Goal: Task Accomplishment & Management: Complete application form

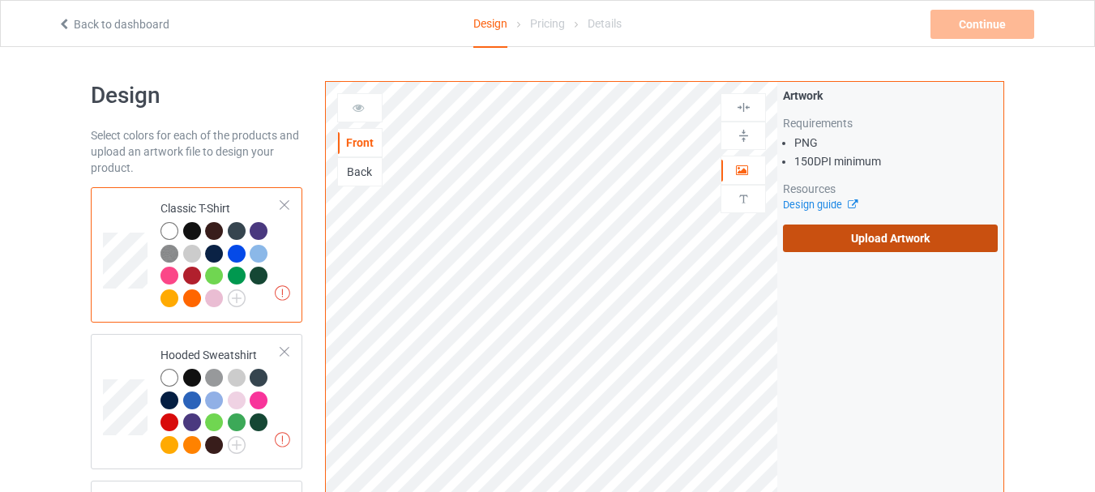
click at [838, 237] on label "Upload Artwork" at bounding box center [890, 238] width 215 height 28
click at [0, 0] on input "Upload Artwork" at bounding box center [0, 0] width 0 height 0
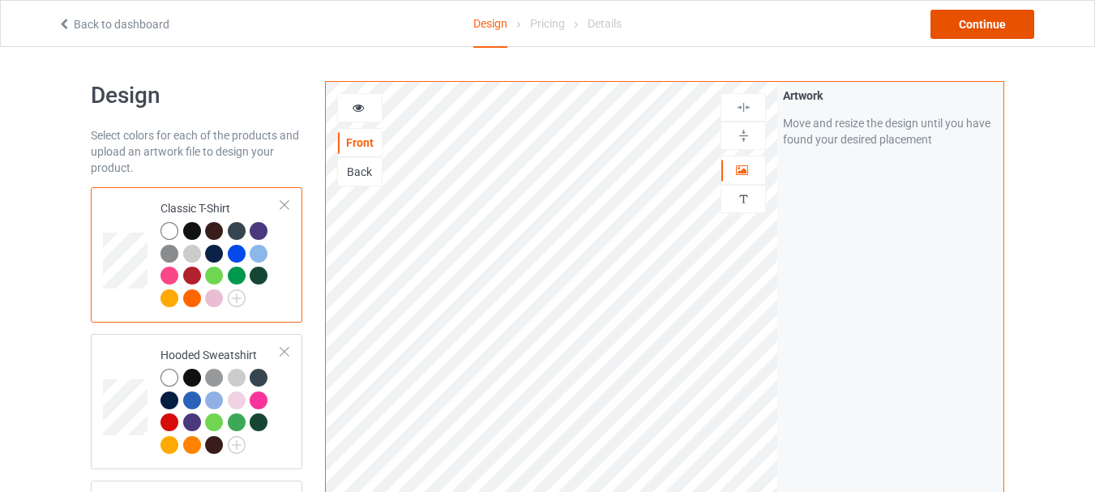
click at [984, 23] on div "Continue" at bounding box center [982, 24] width 104 height 29
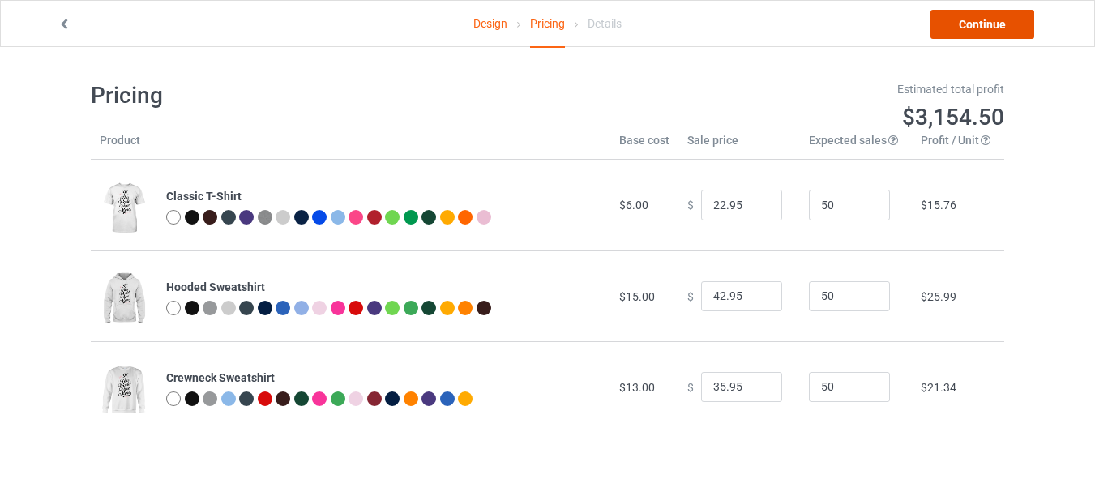
click at [984, 28] on link "Continue" at bounding box center [982, 24] width 104 height 29
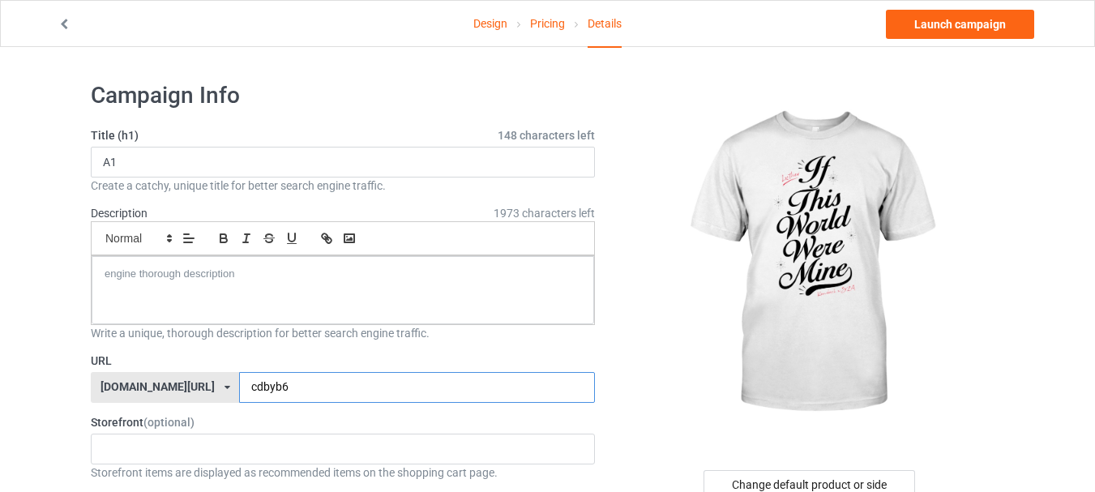
click at [349, 382] on input "cdbyb6" at bounding box center [416, 387] width 355 height 31
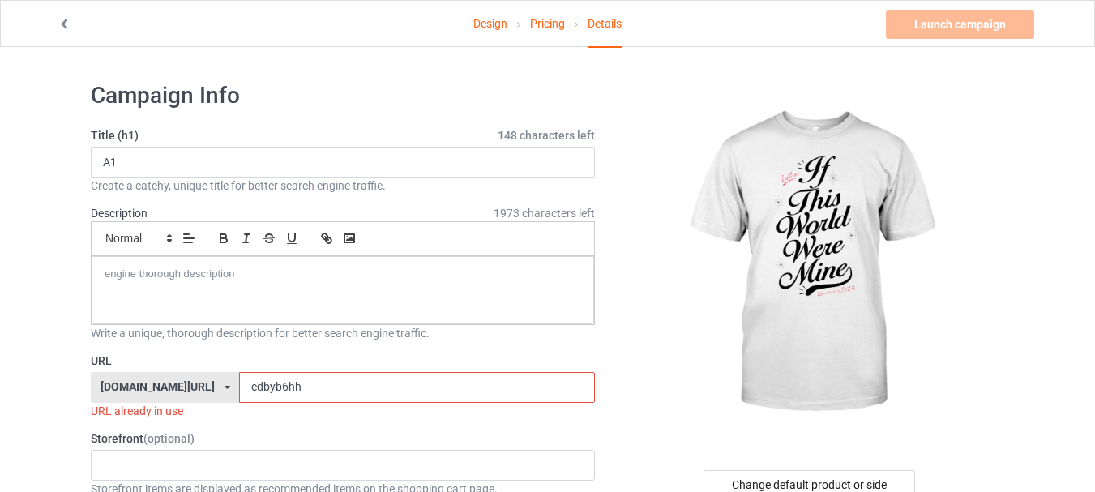
type input "cdbyb6hh6"
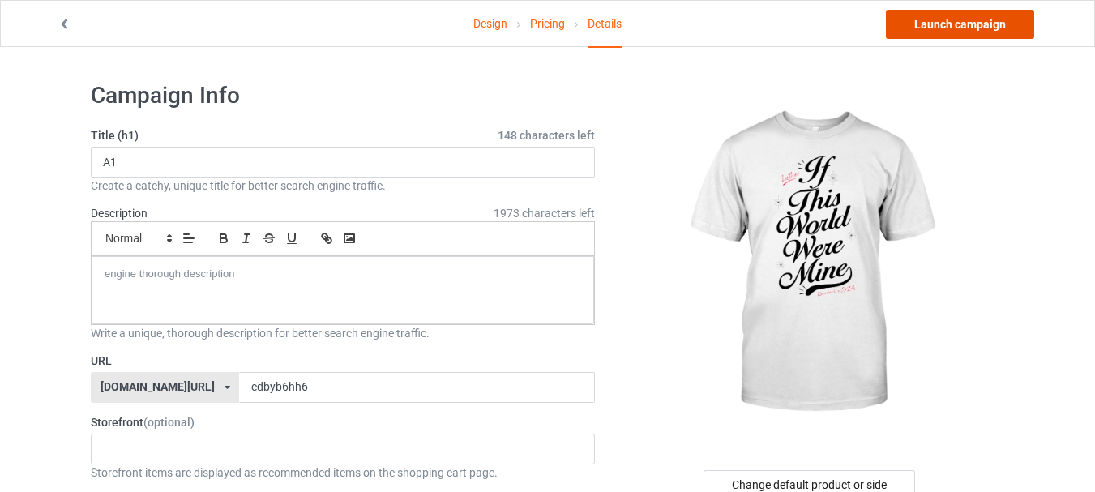
click at [958, 23] on link "Launch campaign" at bounding box center [960, 24] width 148 height 29
